Goal: Information Seeking & Learning: Learn about a topic

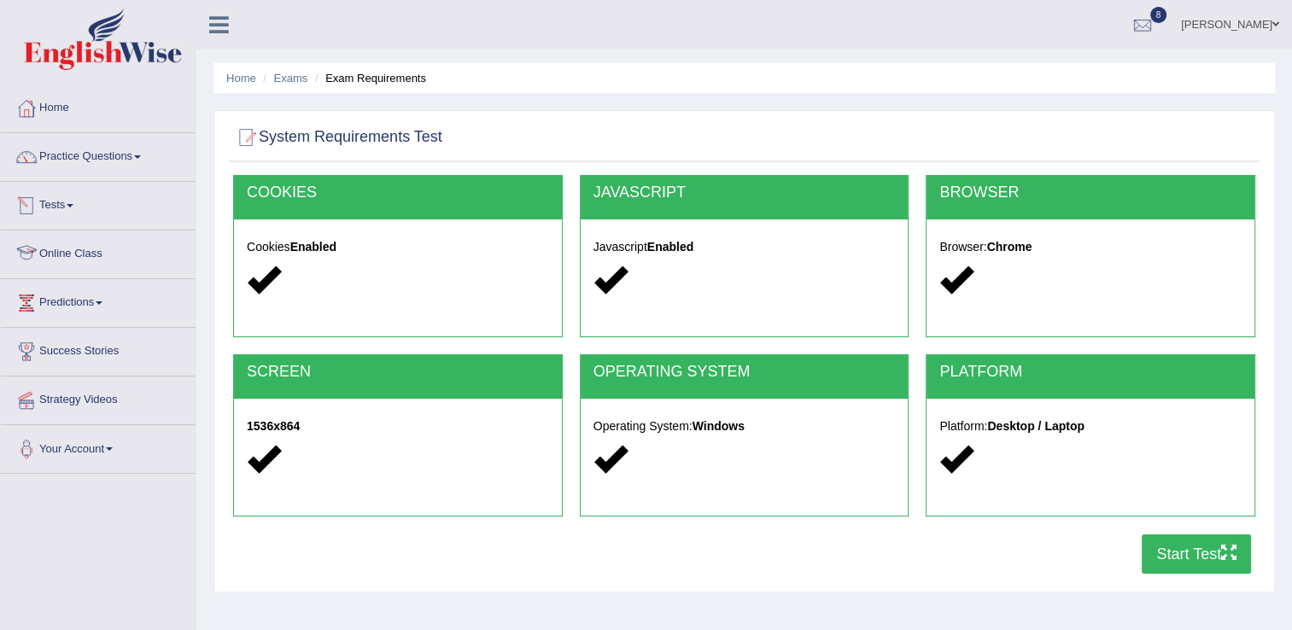
click at [63, 215] on link "Tests" at bounding box center [98, 203] width 195 height 43
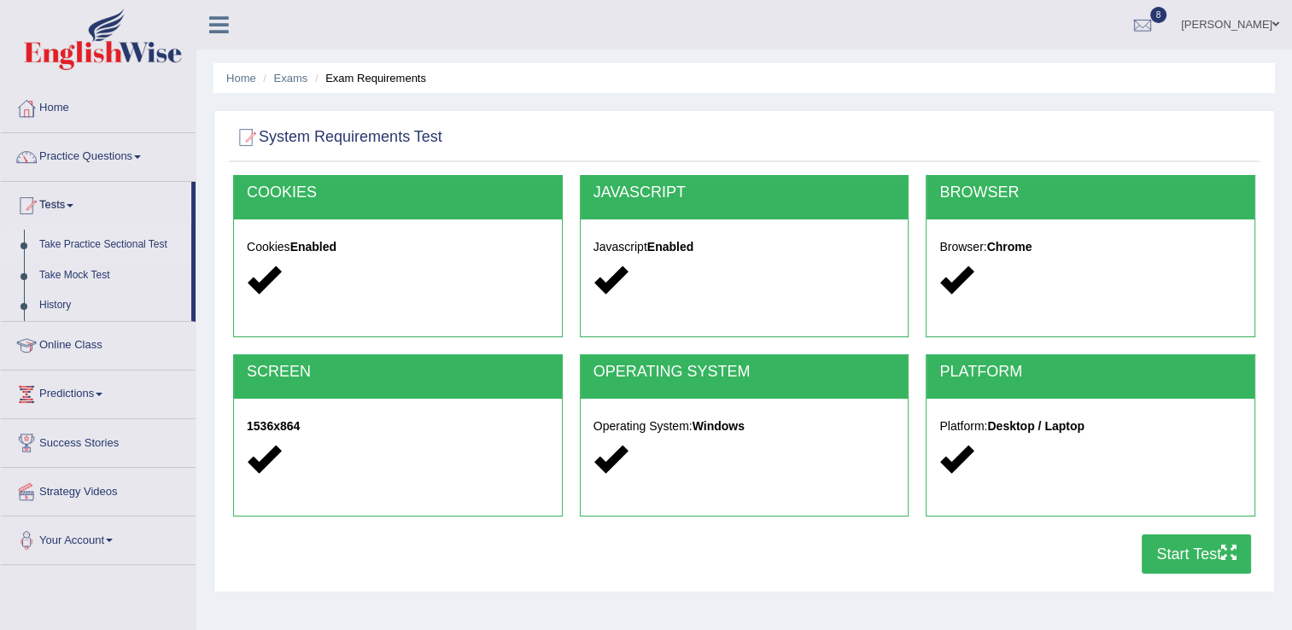
click at [61, 239] on link "Take Practice Sectional Test" at bounding box center [112, 245] width 160 height 31
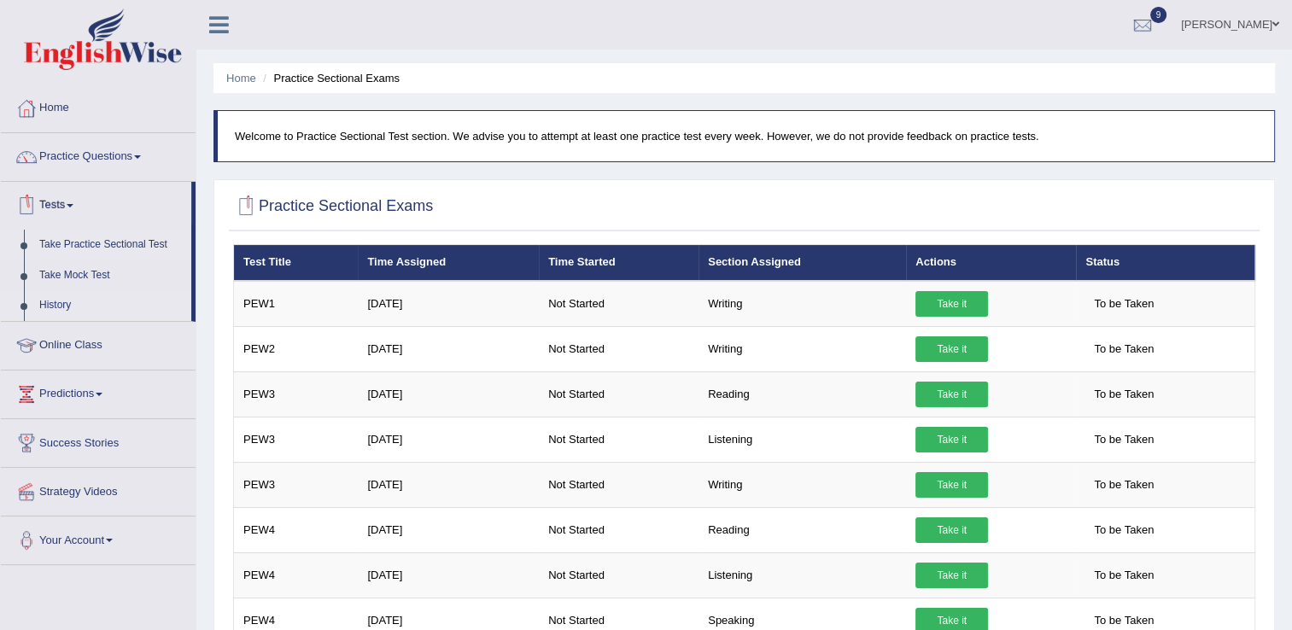
click at [55, 312] on link "History" at bounding box center [112, 305] width 160 height 31
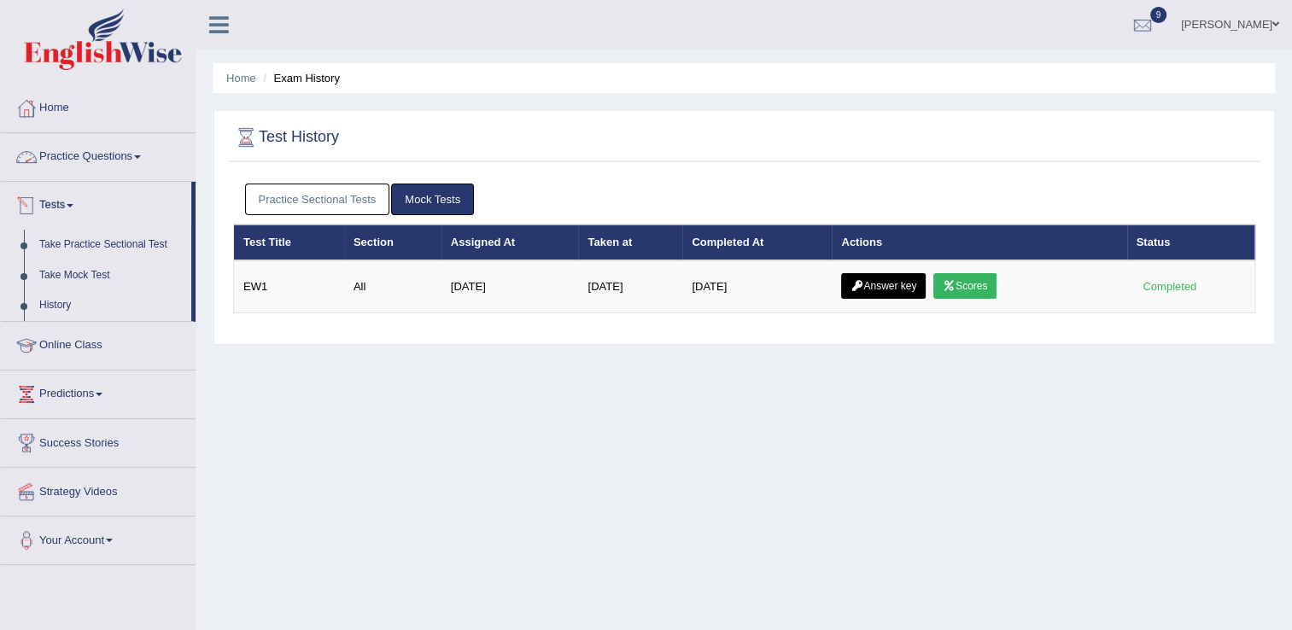
click at [297, 195] on link "Practice Sectional Tests" at bounding box center [317, 200] width 145 height 32
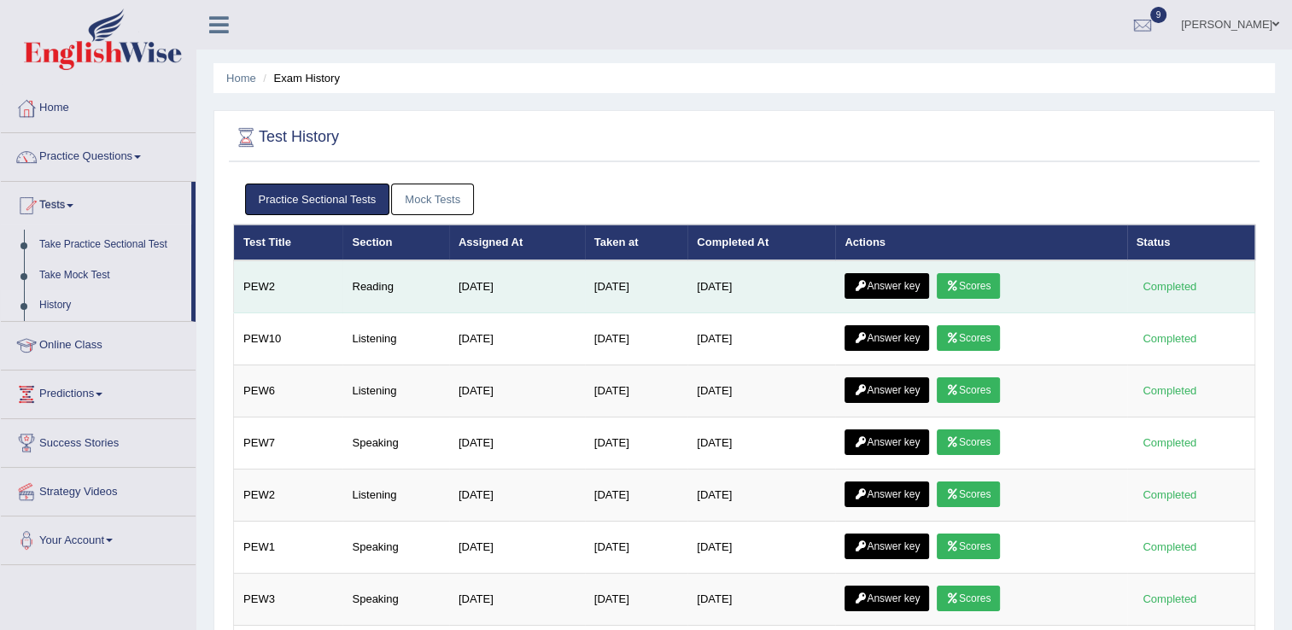
click at [974, 286] on link "Scores" at bounding box center [968, 286] width 63 height 26
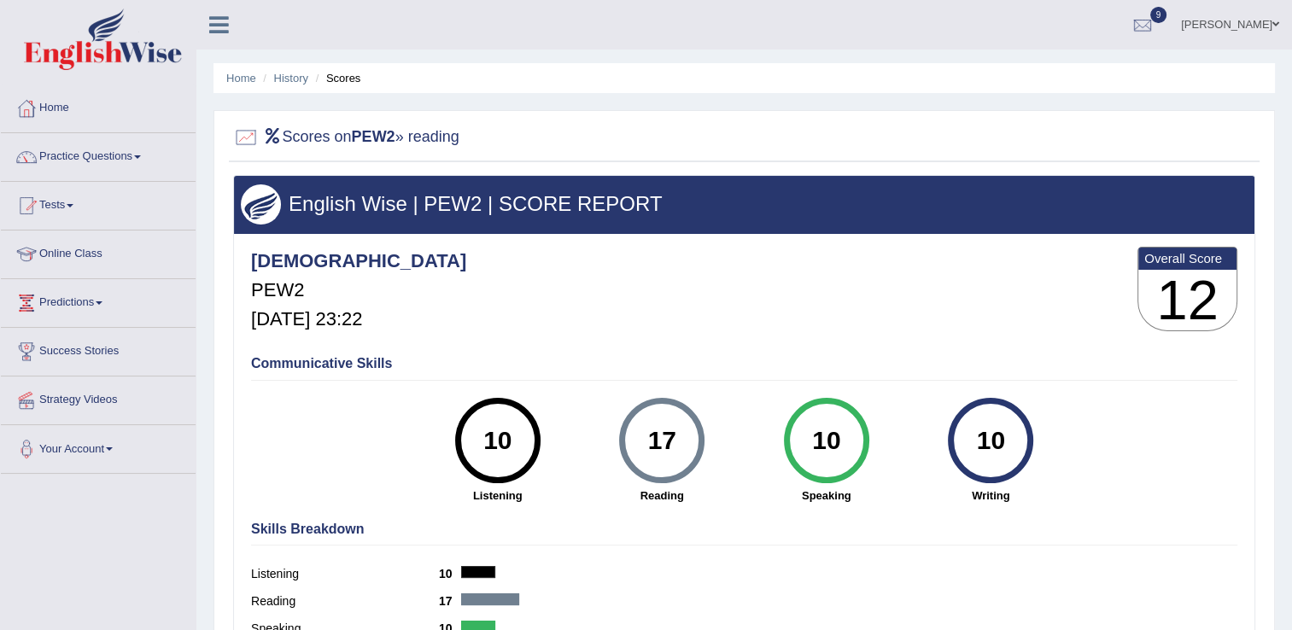
click at [295, 67] on ul "Home History Scores" at bounding box center [743, 78] width 1061 height 30
click at [294, 73] on link "History" at bounding box center [291, 78] width 34 height 13
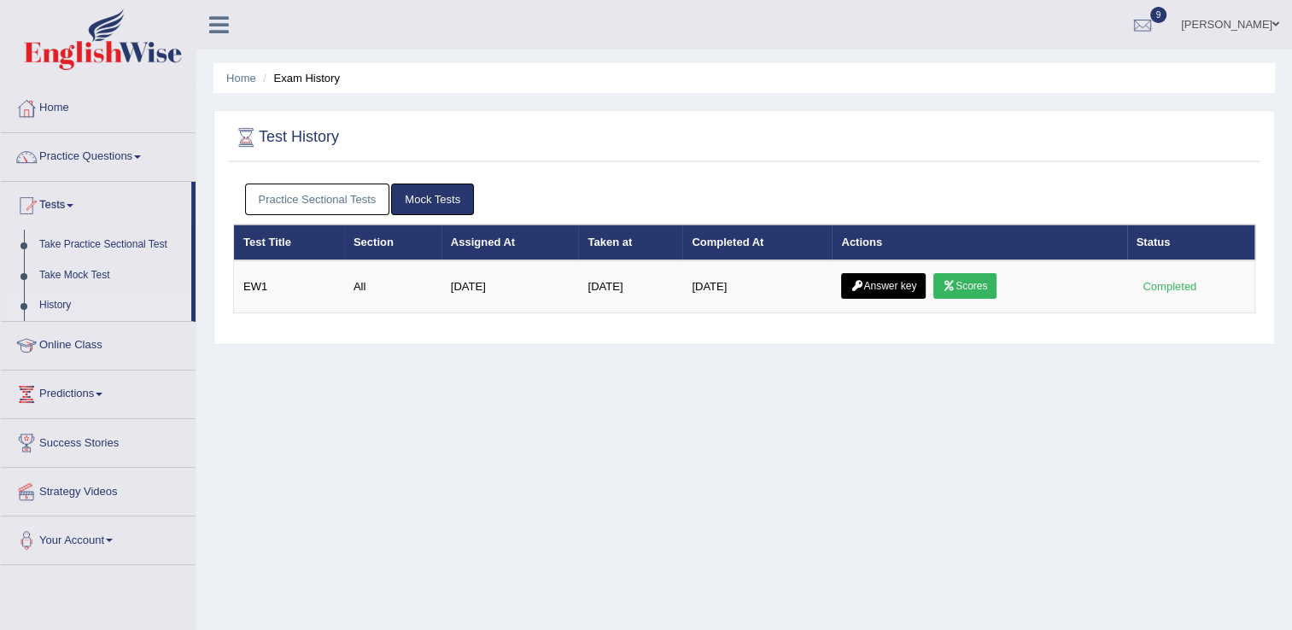
click at [322, 203] on link "Practice Sectional Tests" at bounding box center [317, 200] width 145 height 32
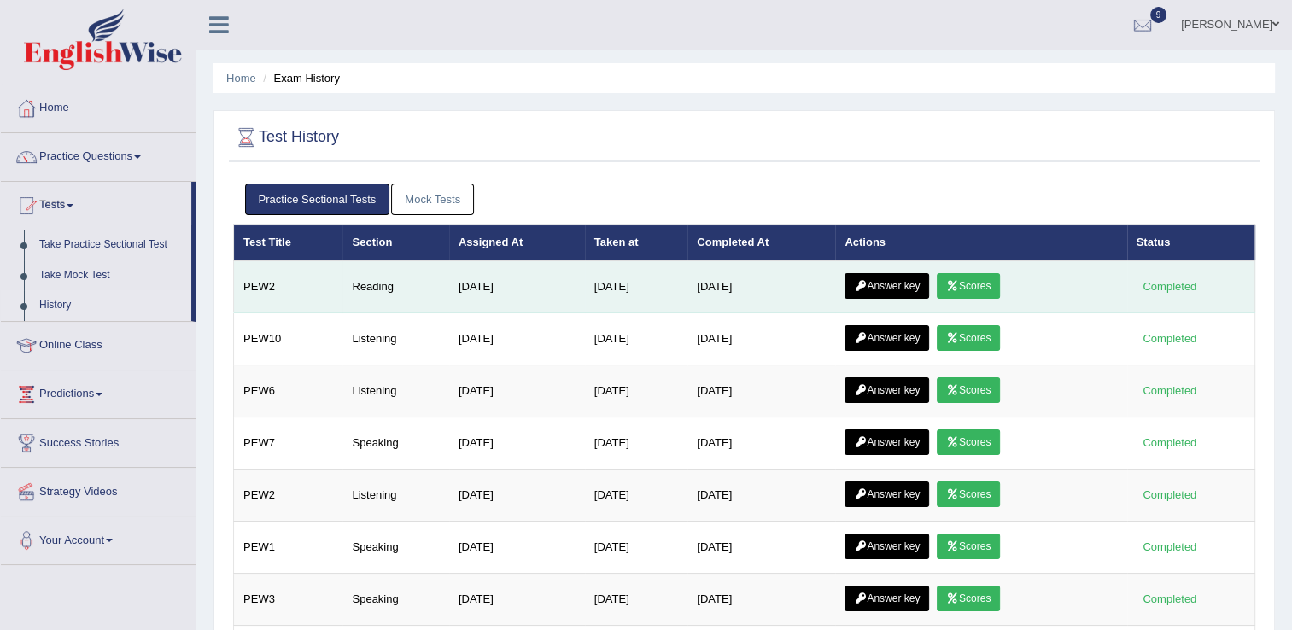
click at [906, 284] on link "Answer key" at bounding box center [887, 286] width 85 height 26
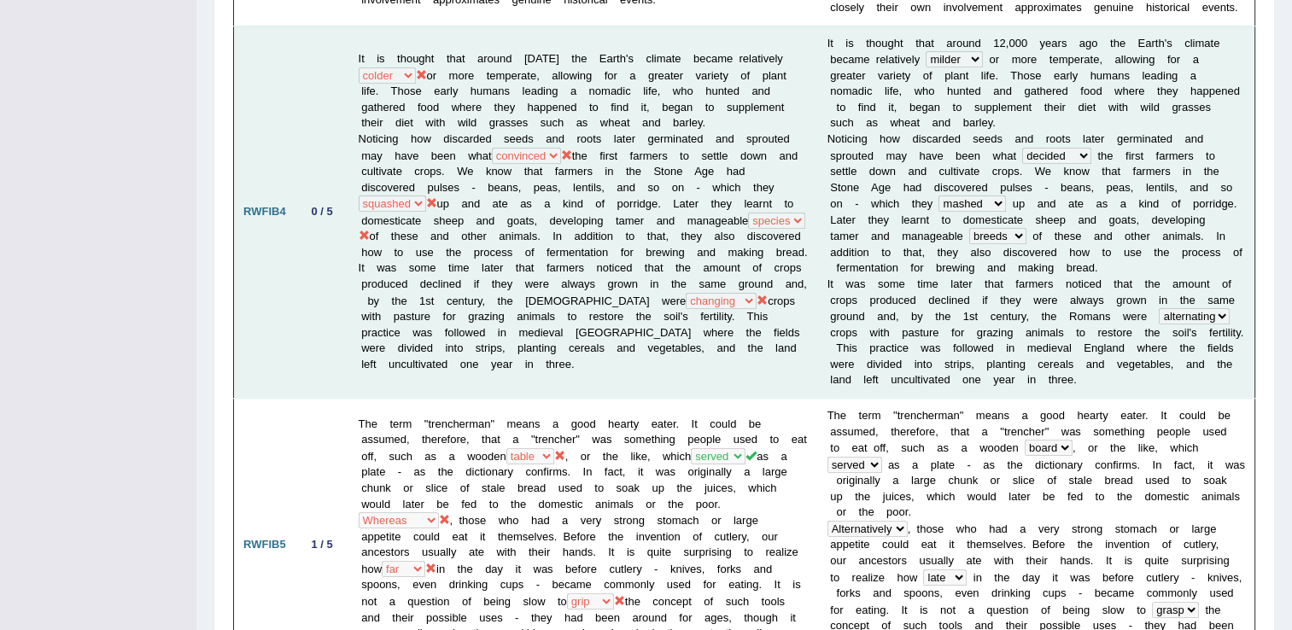
scroll to position [1469, 0]
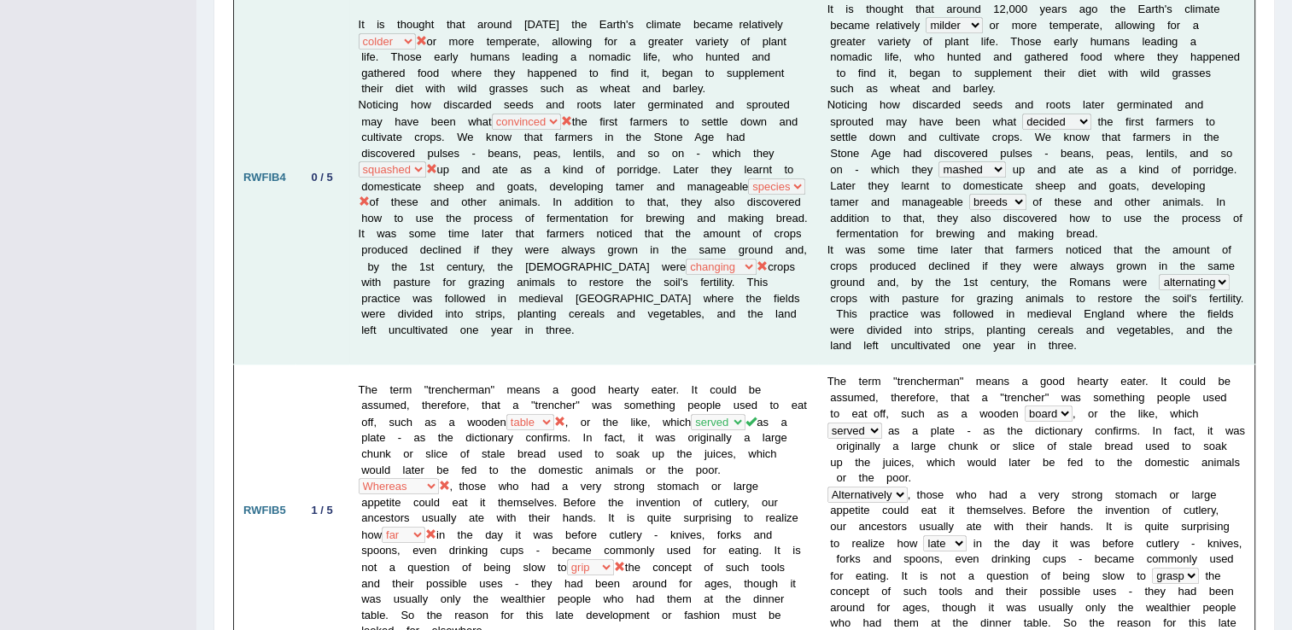
click at [782, 463] on td "The term "trencherman" means a good hearty eater. It could be assumed, therefor…" at bounding box center [583, 511] width 469 height 294
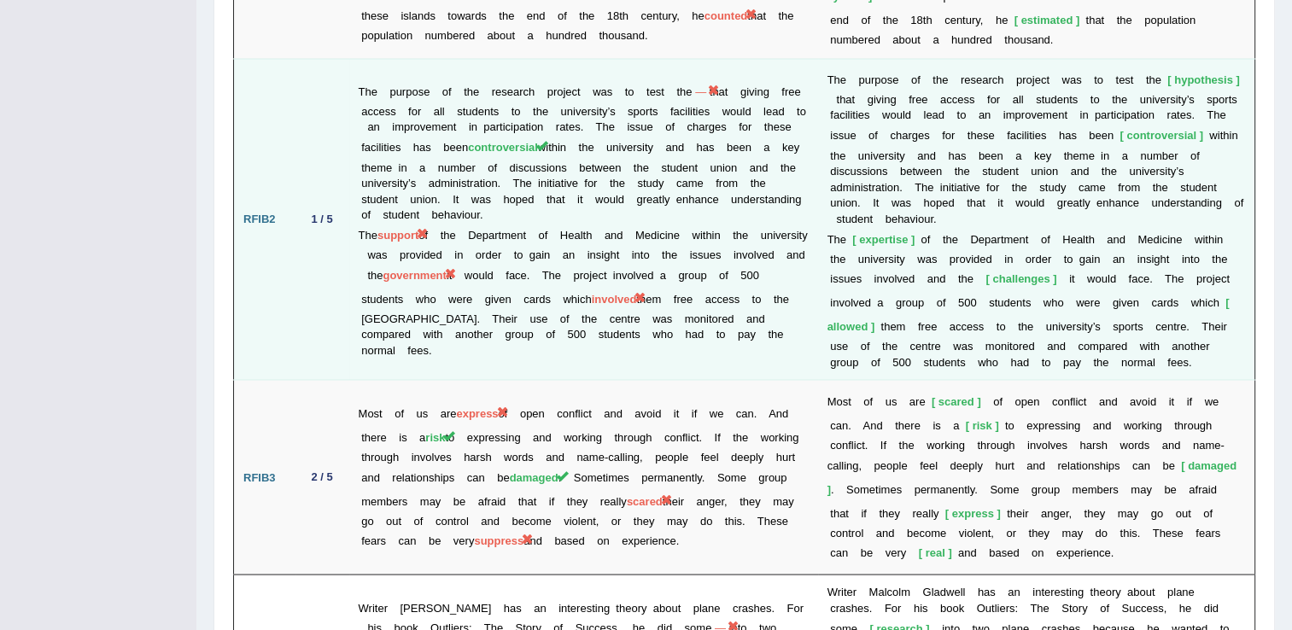
scroll to position [3074, 0]
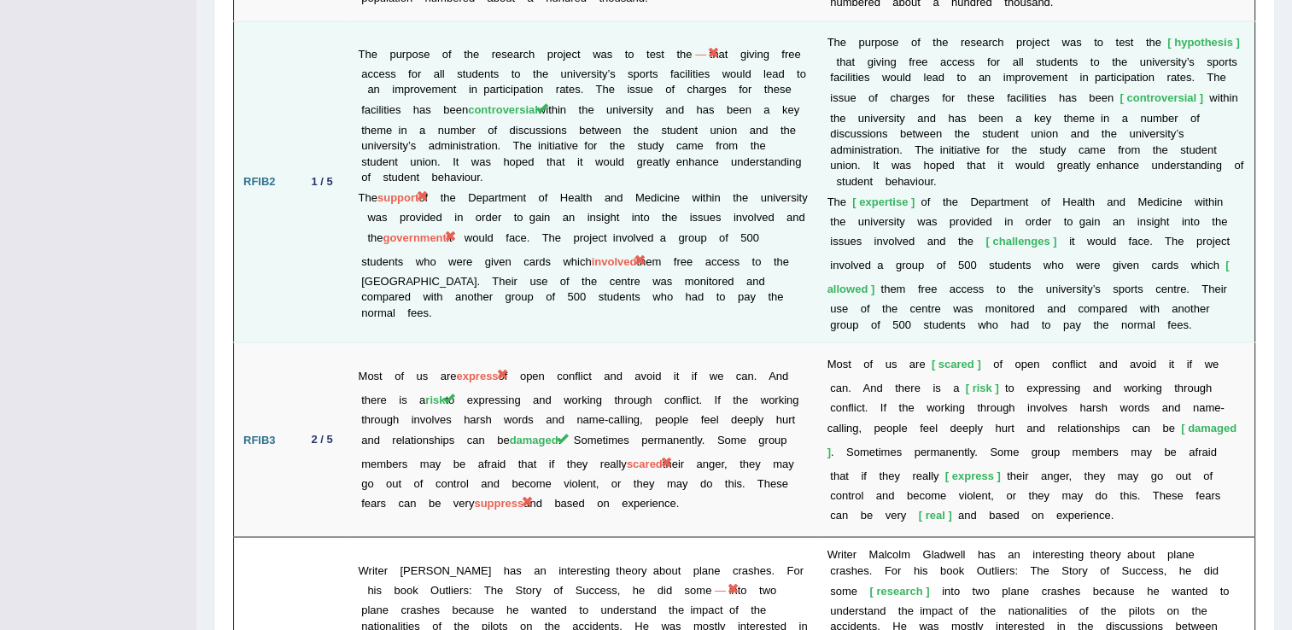
click at [430, 342] on td "Most of us are express of open conflict and avoid it if we can. And there is a …" at bounding box center [583, 439] width 469 height 195
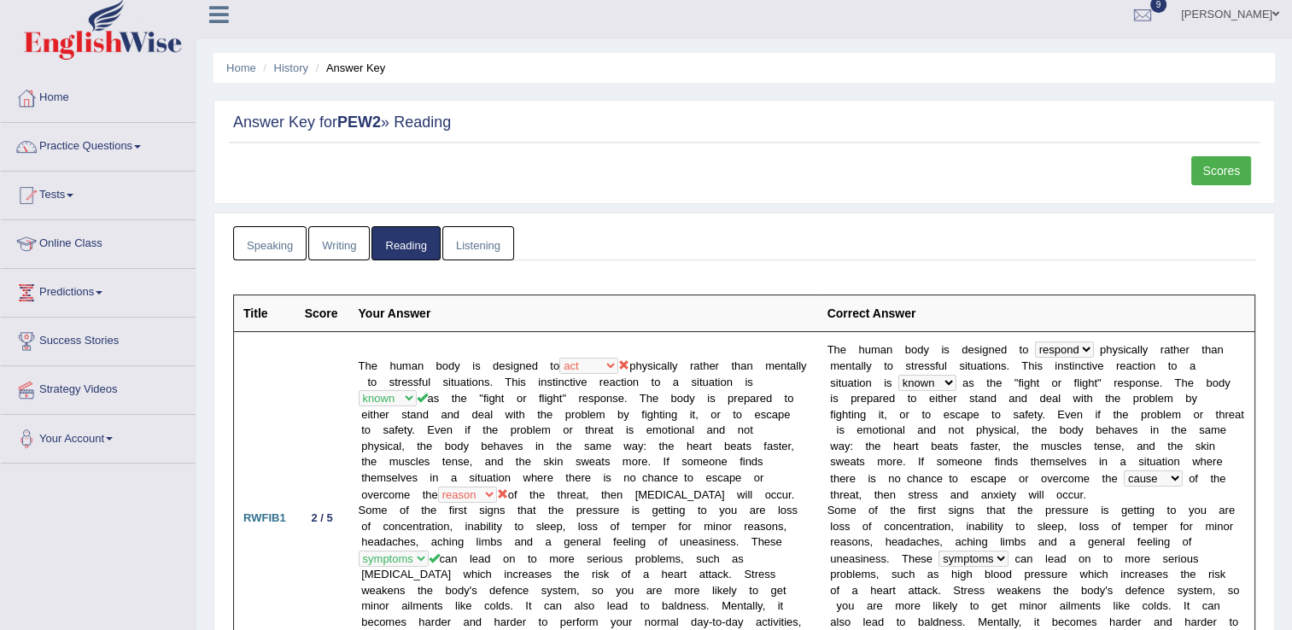
scroll to position [0, 0]
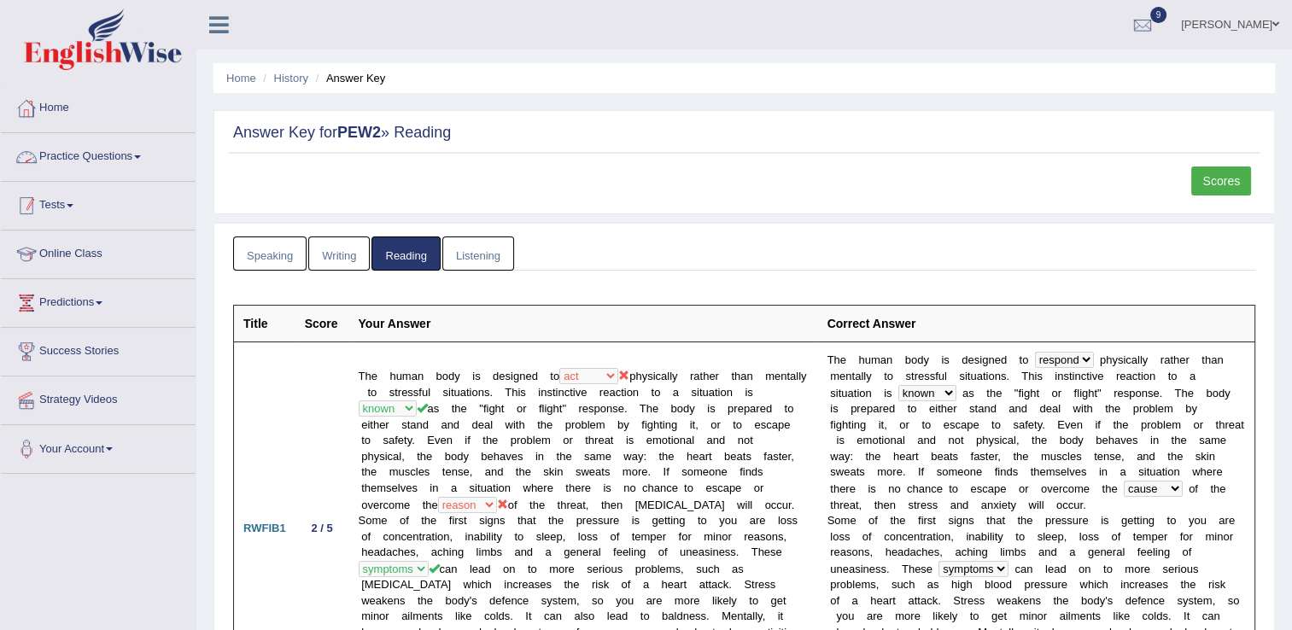
click at [65, 217] on link "Tests" at bounding box center [98, 203] width 195 height 43
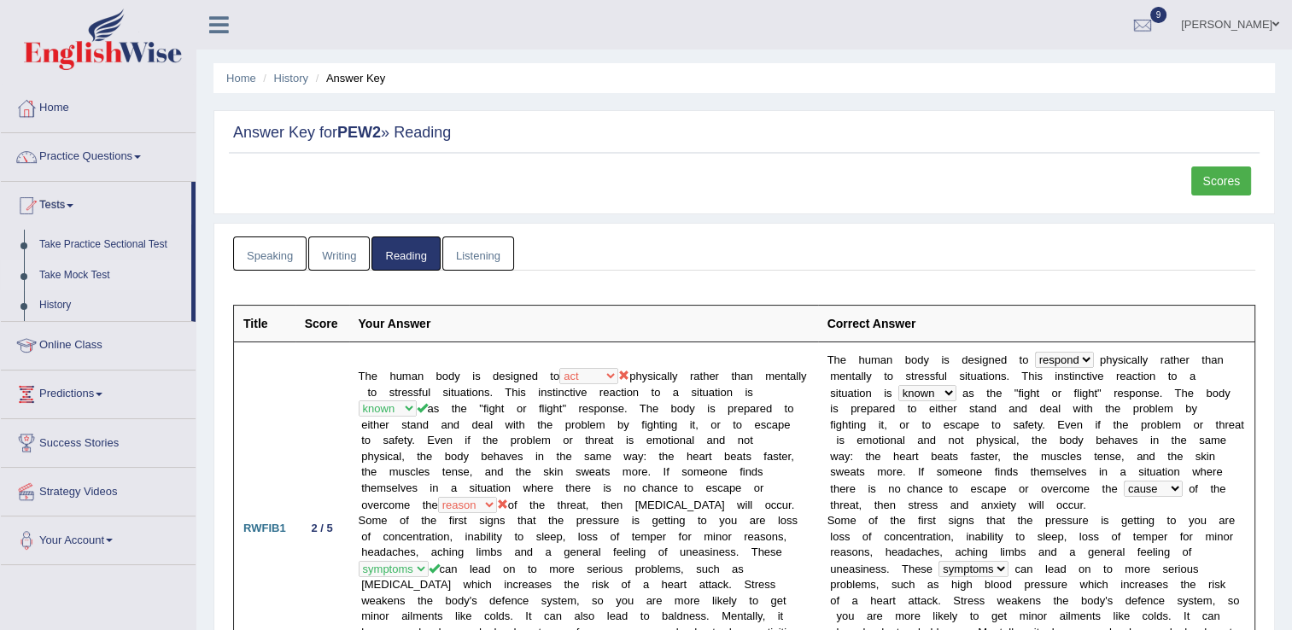
click at [72, 275] on link "Take Mock Test" at bounding box center [112, 275] width 160 height 31
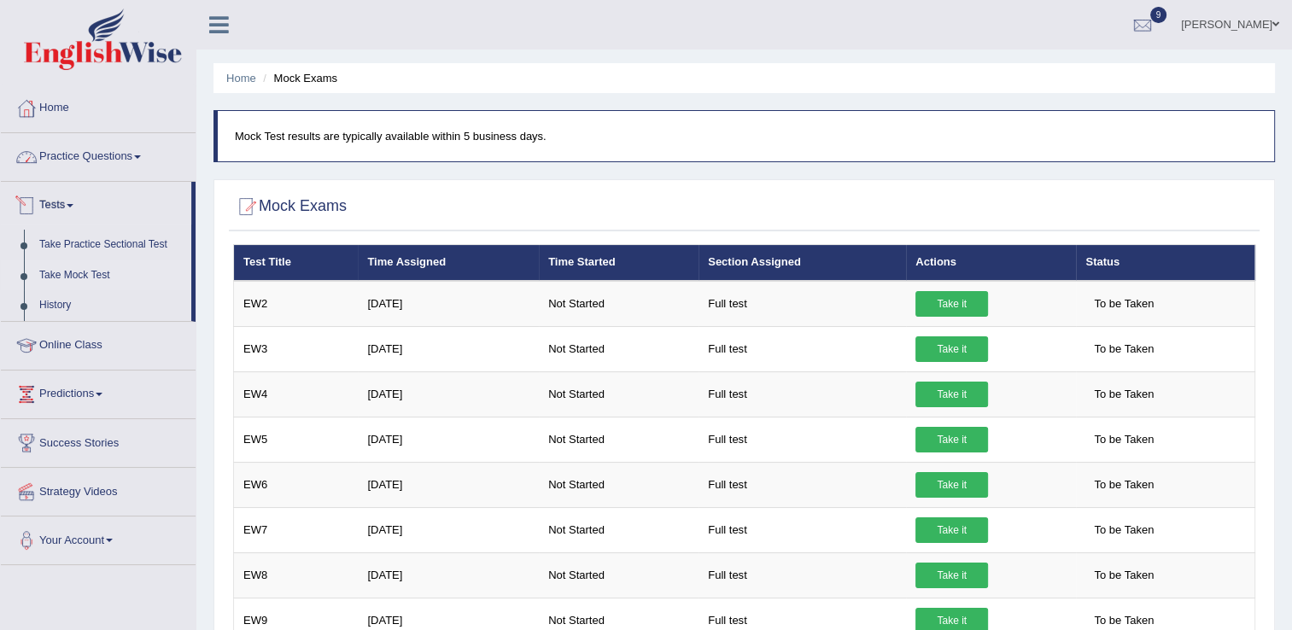
click at [121, 172] on link "Practice Questions" at bounding box center [98, 154] width 195 height 43
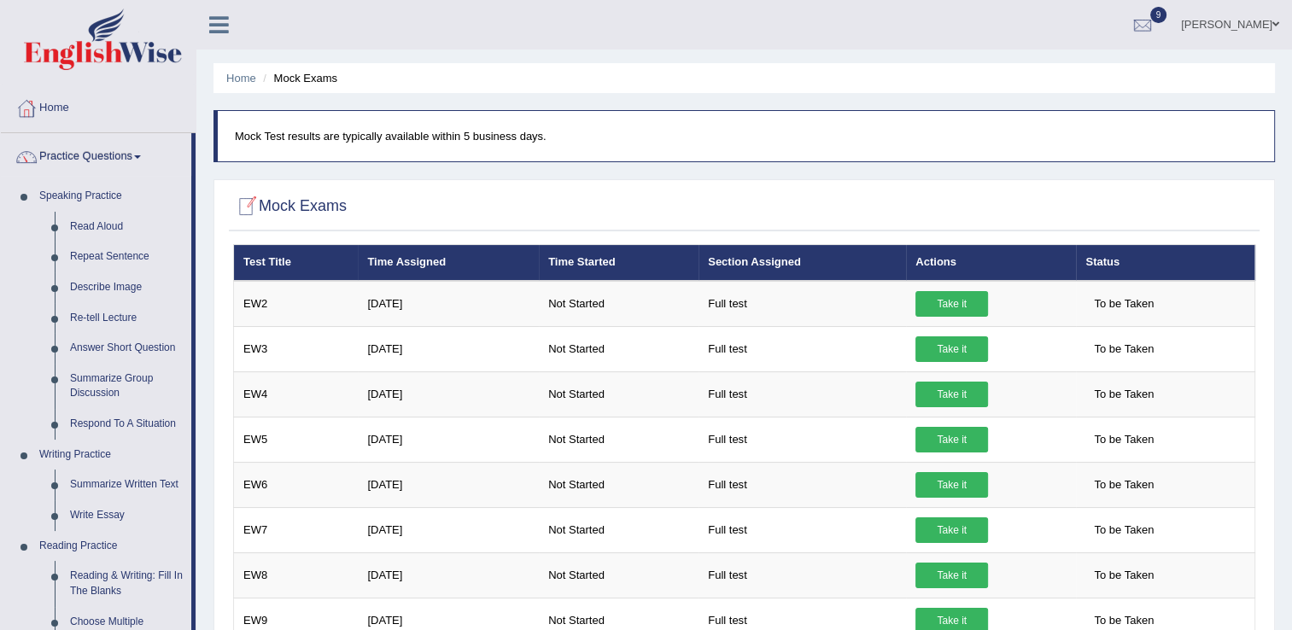
click at [627, 46] on ul "Narender Toggle navigation Username: Punianarender Access Type: Online Subscrip…" at bounding box center [908, 24] width 767 height 49
click at [118, 259] on link "Repeat Sentence" at bounding box center [126, 257] width 129 height 31
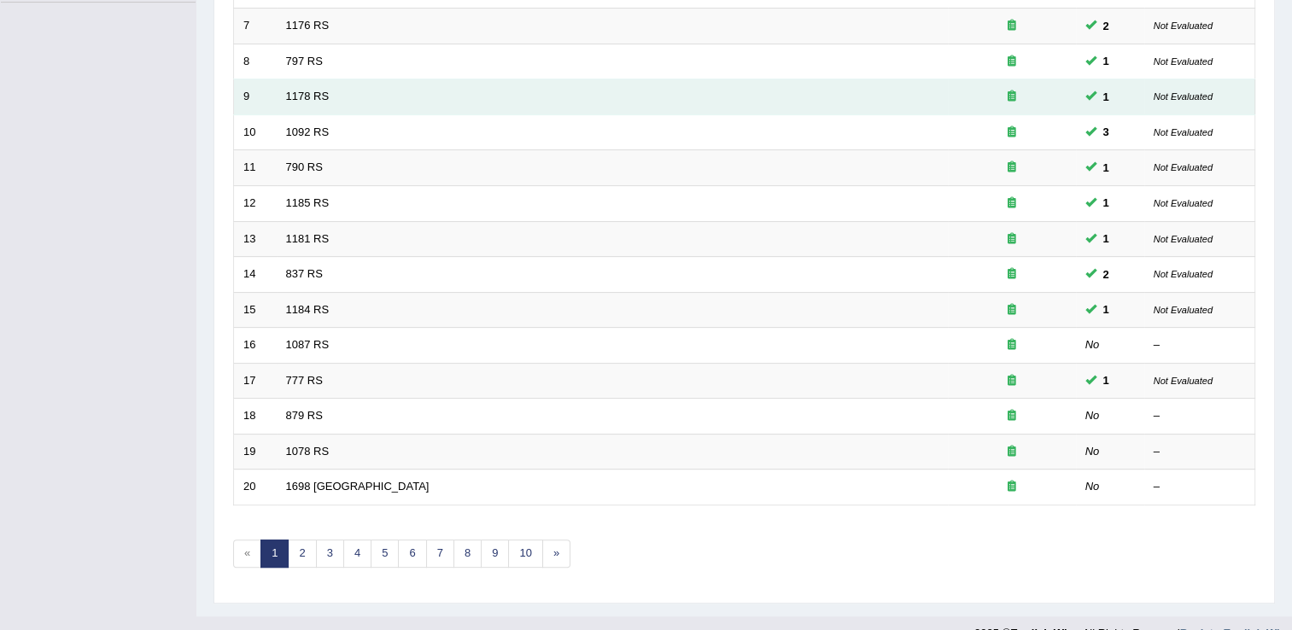
scroll to position [495, 0]
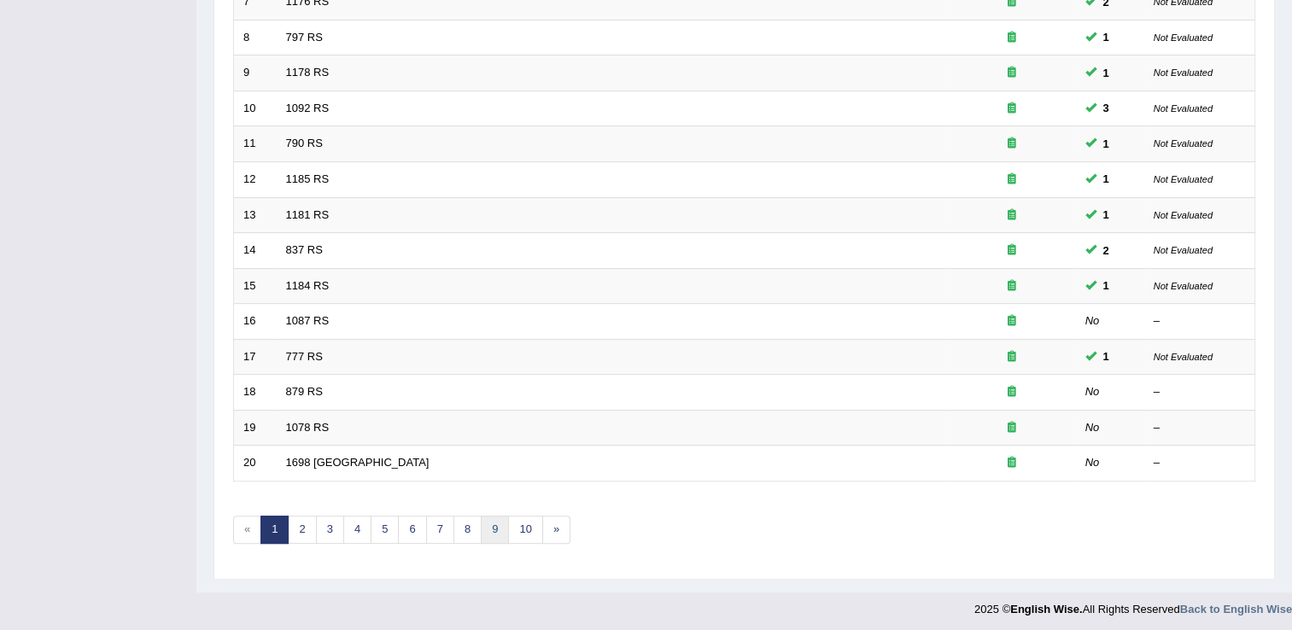
click at [494, 517] on link "9" at bounding box center [495, 530] width 28 height 28
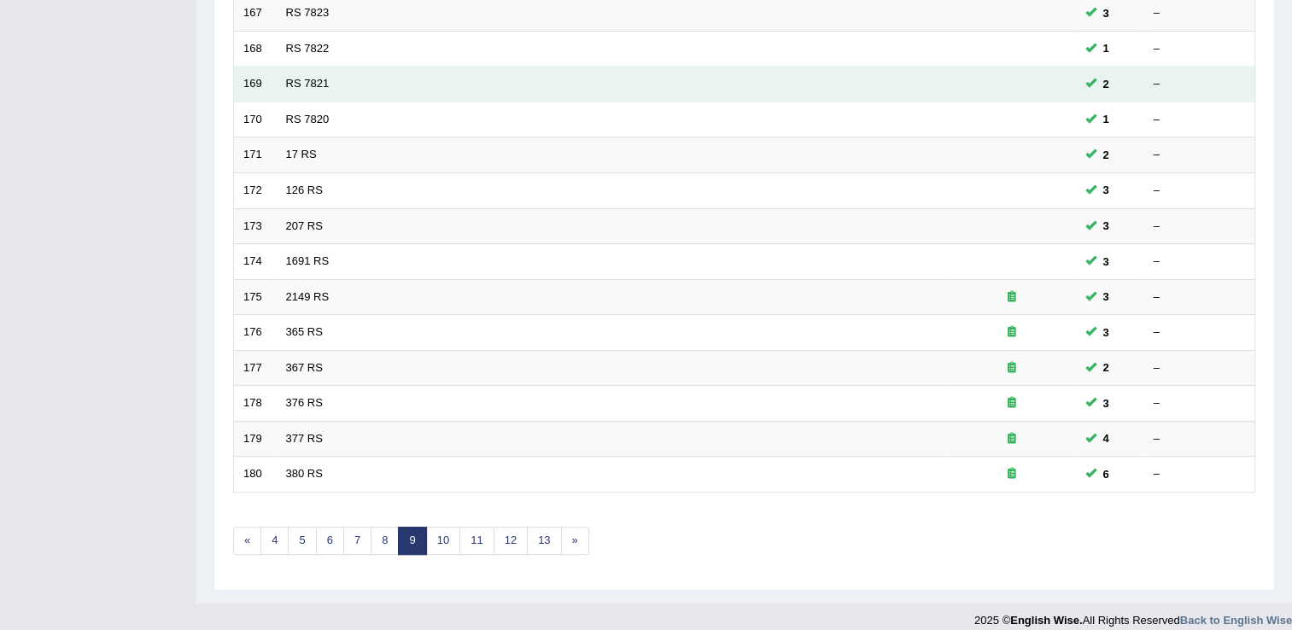
scroll to position [495, 0]
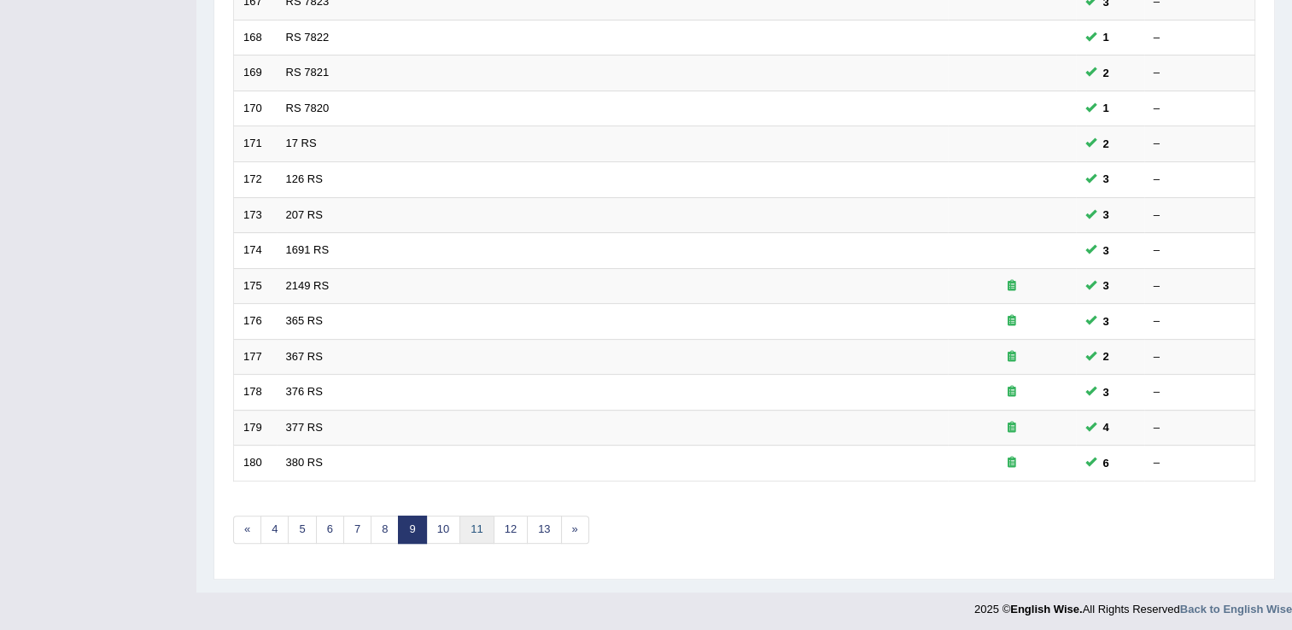
click at [470, 524] on link "11" at bounding box center [476, 530] width 34 height 28
